Goal: Transaction & Acquisition: Book appointment/travel/reservation

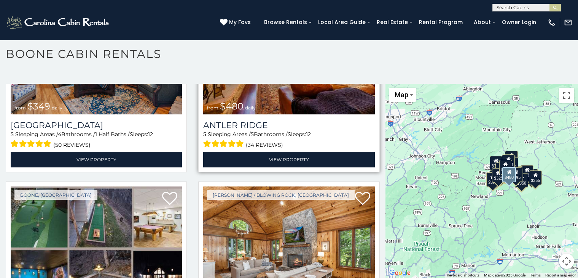
scroll to position [19, 10]
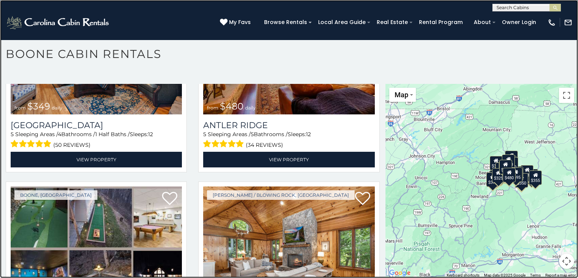
click at [21, 137] on link at bounding box center [289, 139] width 578 height 278
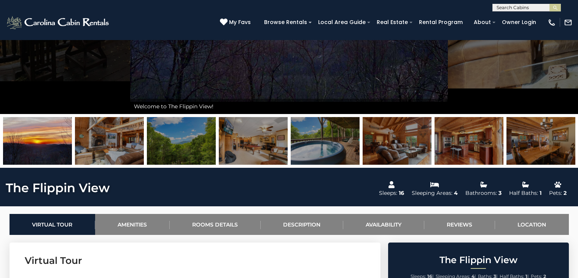
scroll to position [190, 0]
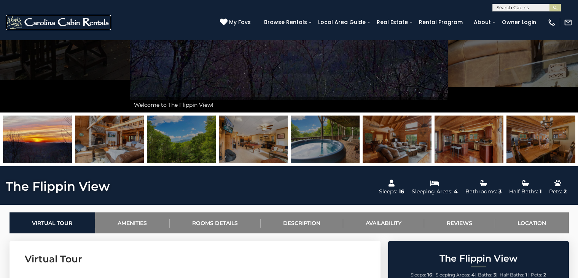
click at [8, 19] on img at bounding box center [58, 22] width 105 height 15
